Goal: Information Seeking & Learning: Learn about a topic

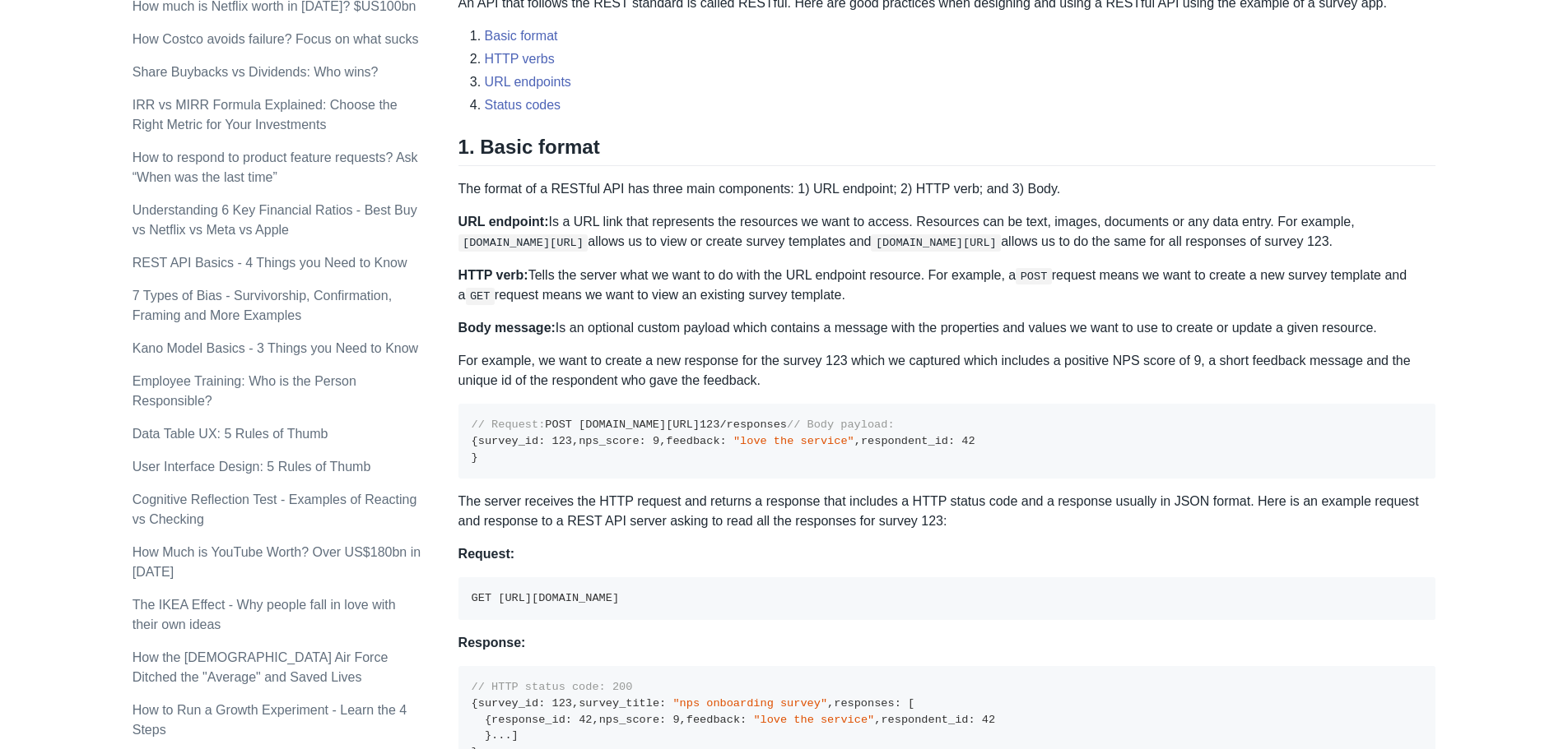
scroll to position [658, 0]
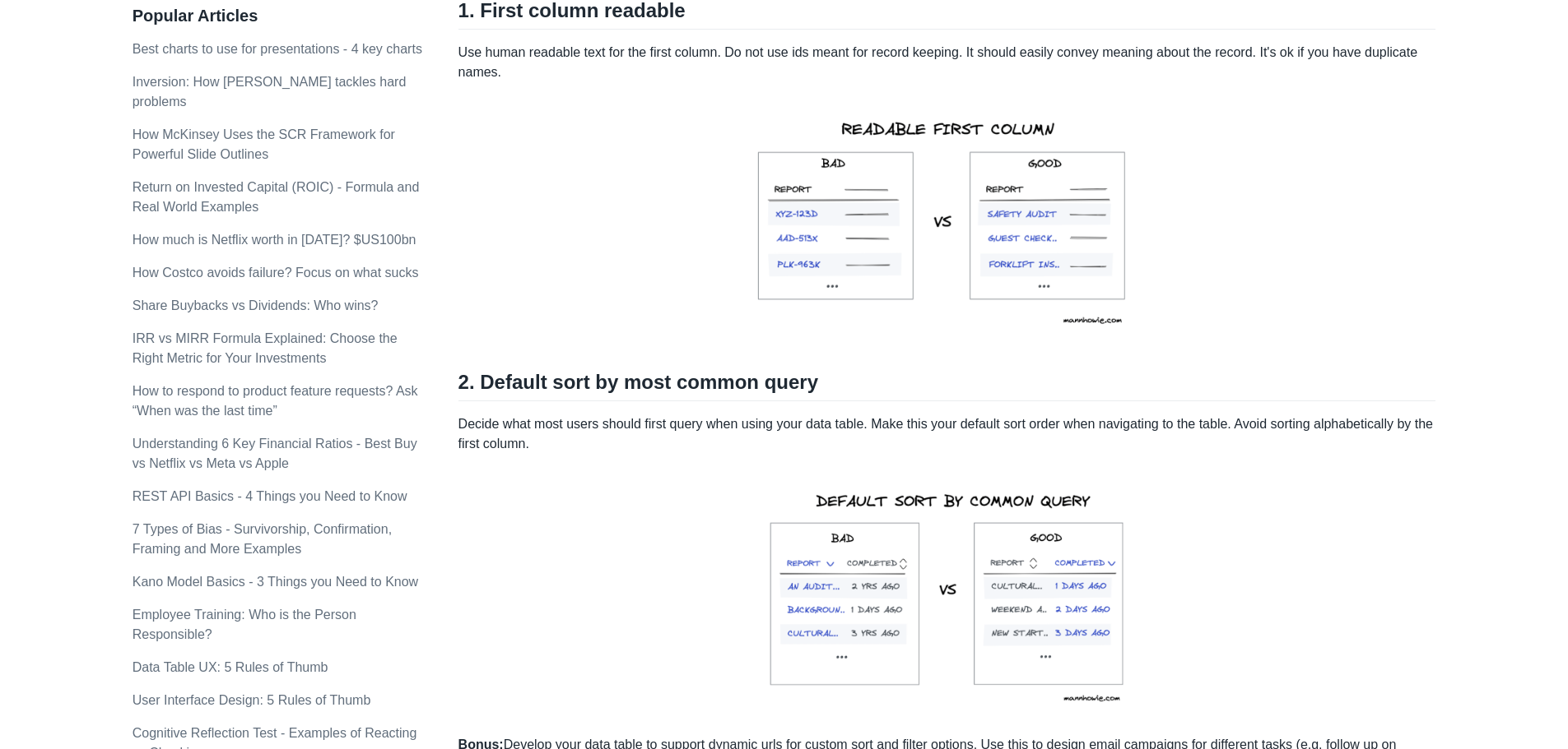
scroll to position [658, 0]
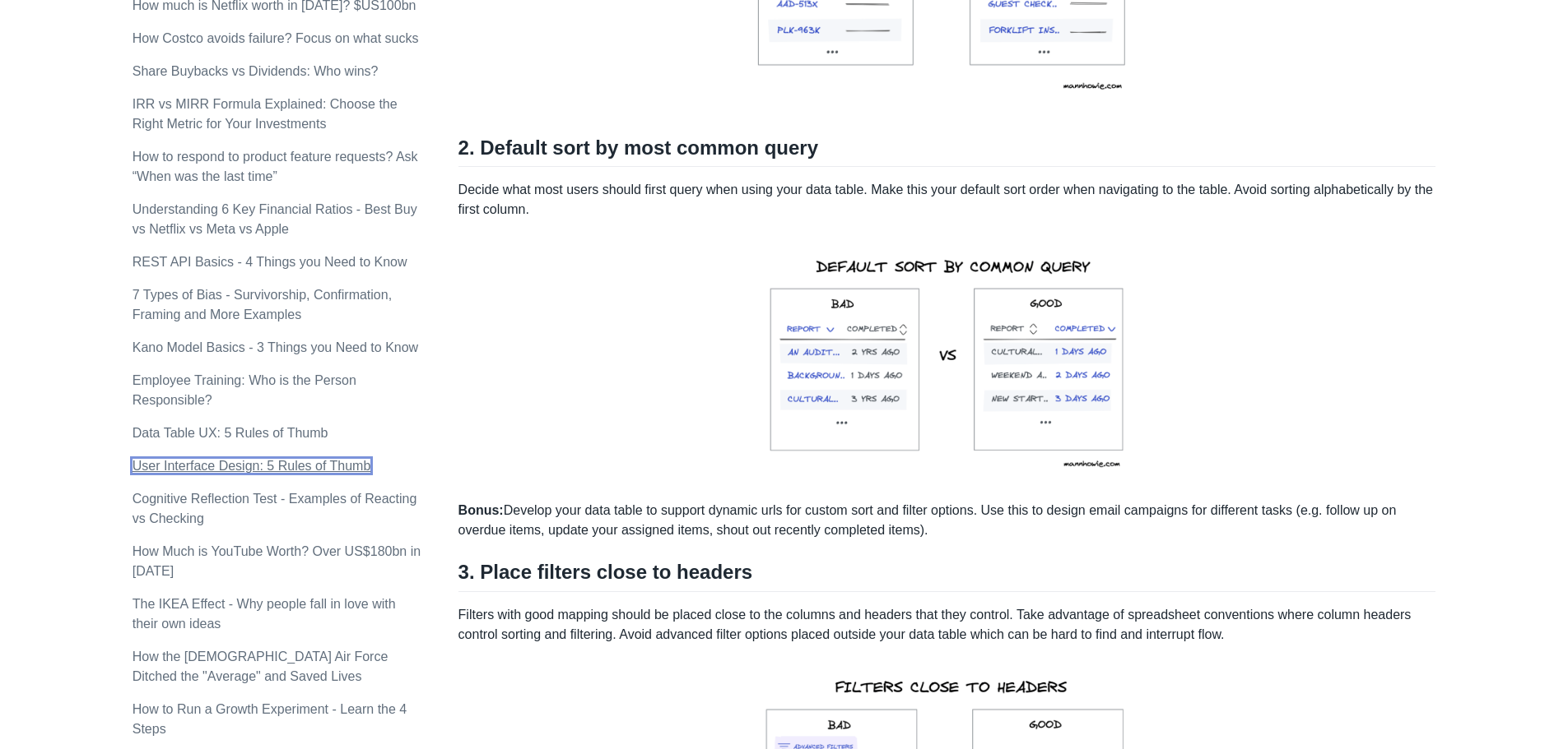
click at [217, 465] on link "User Interface Design: 5 Rules of Thumb" at bounding box center [251, 466] width 238 height 14
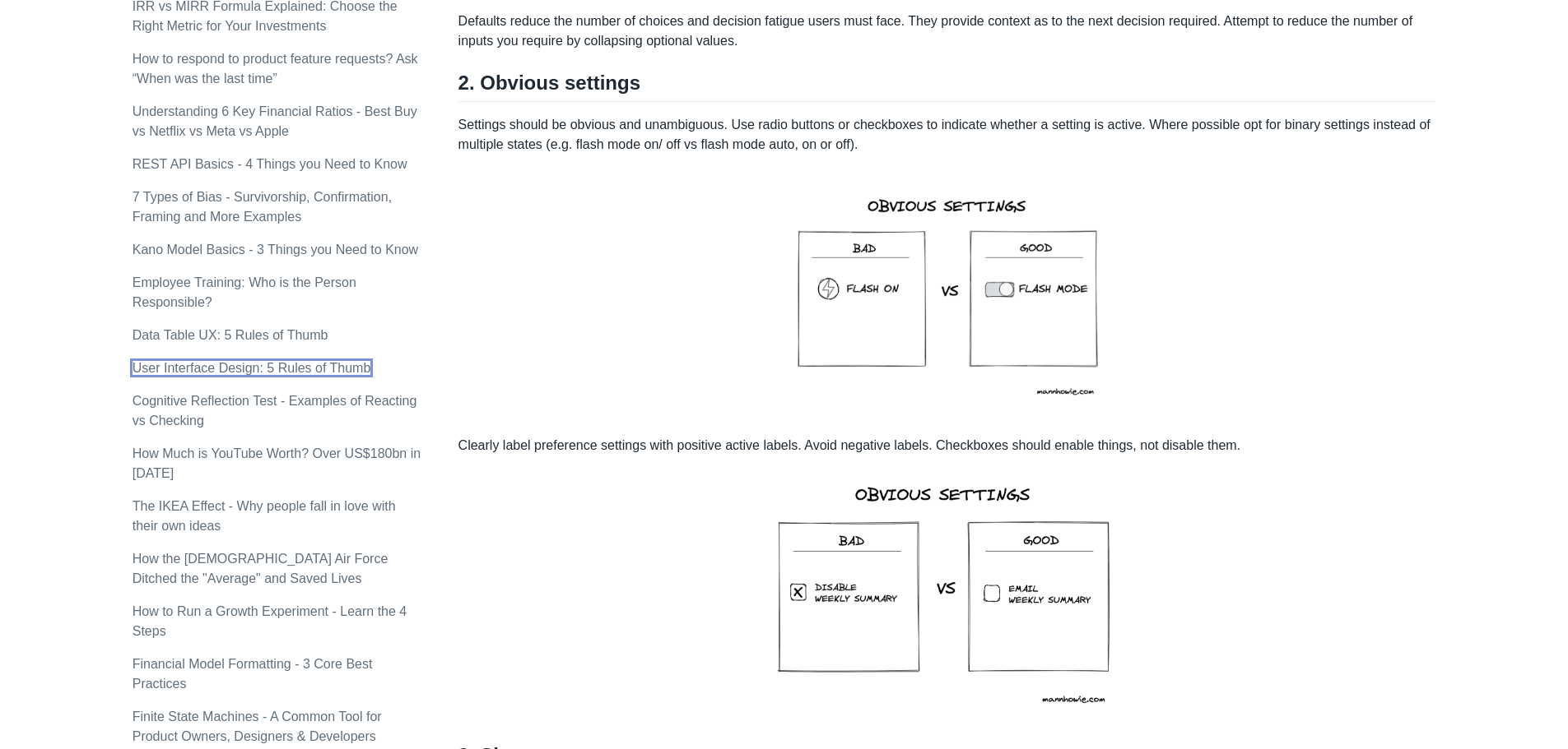
scroll to position [576, 0]
